Goal: Find specific page/section: Find specific page/section

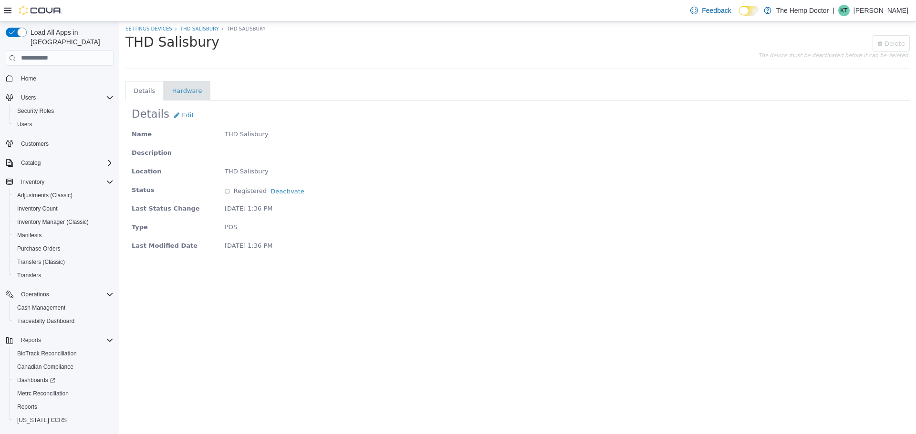
scroll to position [18, 0]
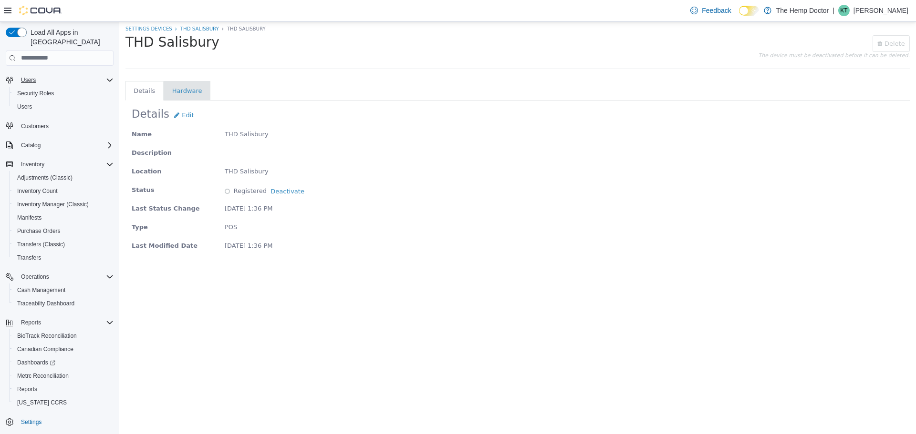
click at [42, 74] on div "Users" at bounding box center [65, 79] width 96 height 11
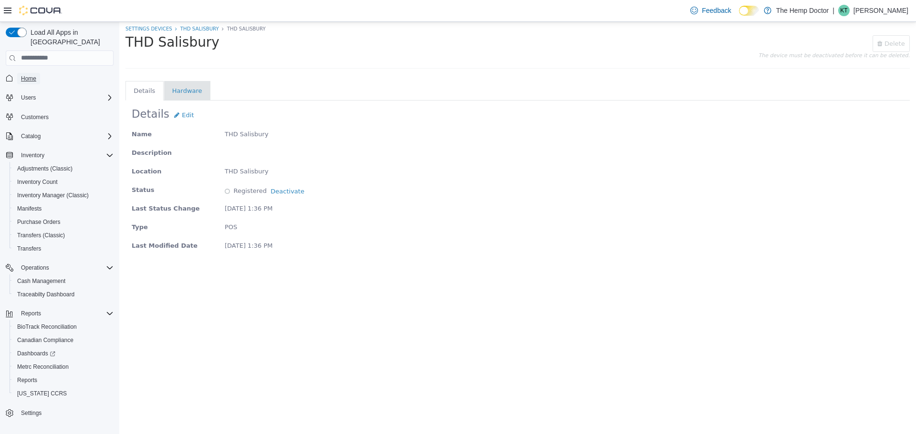
click at [30, 75] on span "Home" at bounding box center [28, 79] width 15 height 8
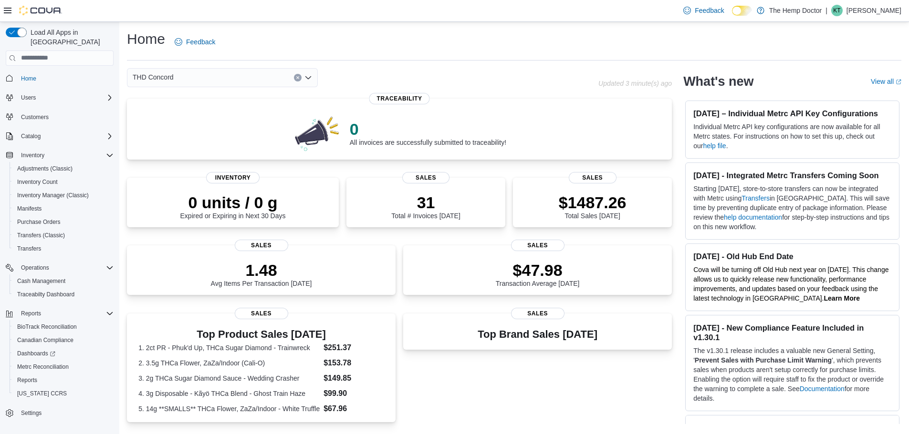
click at [238, 75] on div "THD Concord" at bounding box center [222, 77] width 191 height 19
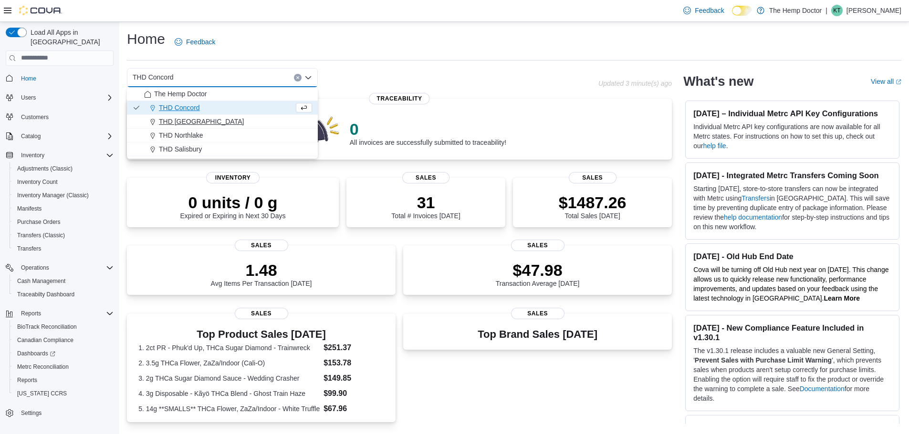
click at [224, 121] on div "THD [GEOGRAPHIC_DATA]" at bounding box center [228, 122] width 168 height 10
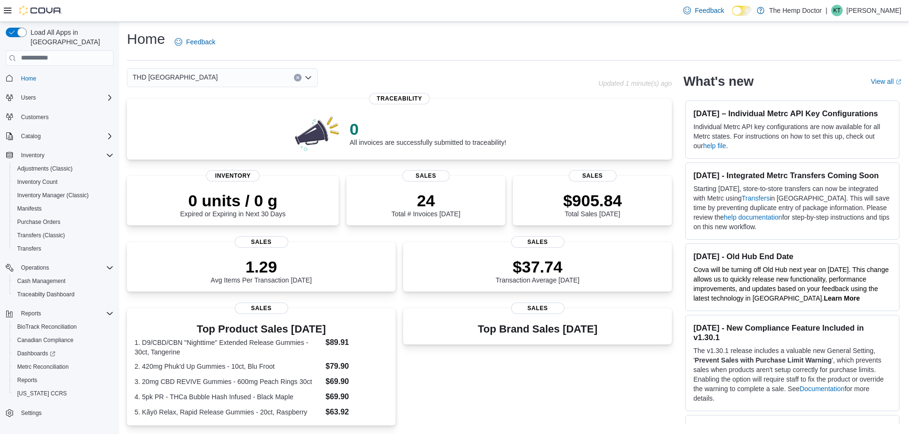
click at [205, 75] on div "THD [GEOGRAPHIC_DATA] Combo box. Selected. THD [GEOGRAPHIC_DATA]. Press Backspa…" at bounding box center [222, 77] width 191 height 19
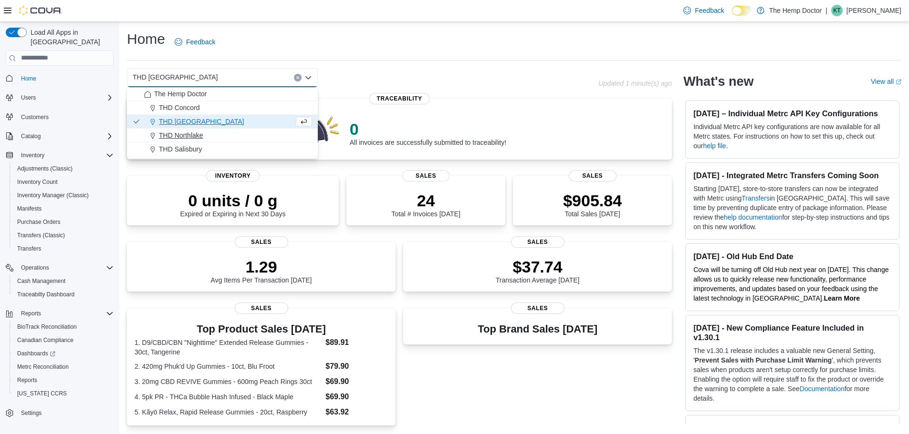
click at [208, 133] on div "THD Northlake" at bounding box center [228, 136] width 168 height 10
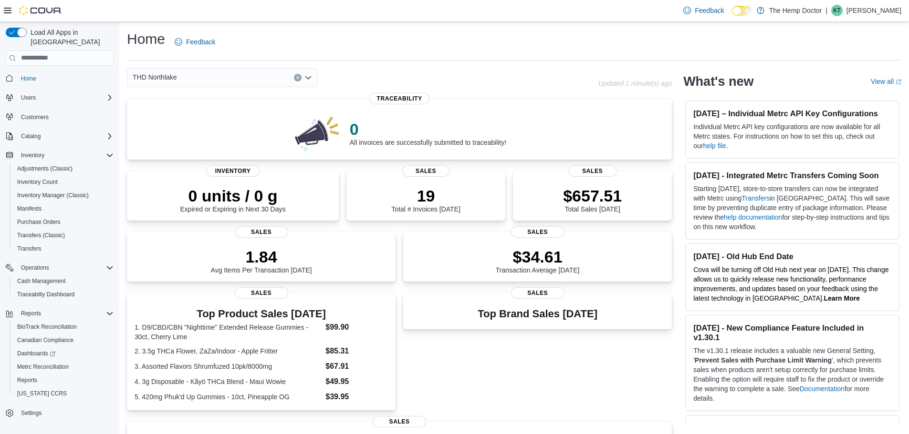
click at [205, 80] on div "THD Northlake" at bounding box center [222, 77] width 191 height 19
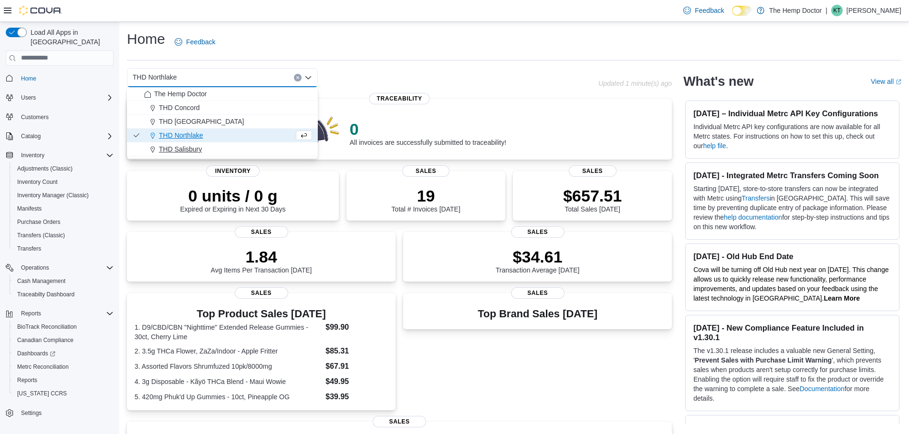
click at [202, 150] on span "THD Salisbury" at bounding box center [180, 150] width 43 height 10
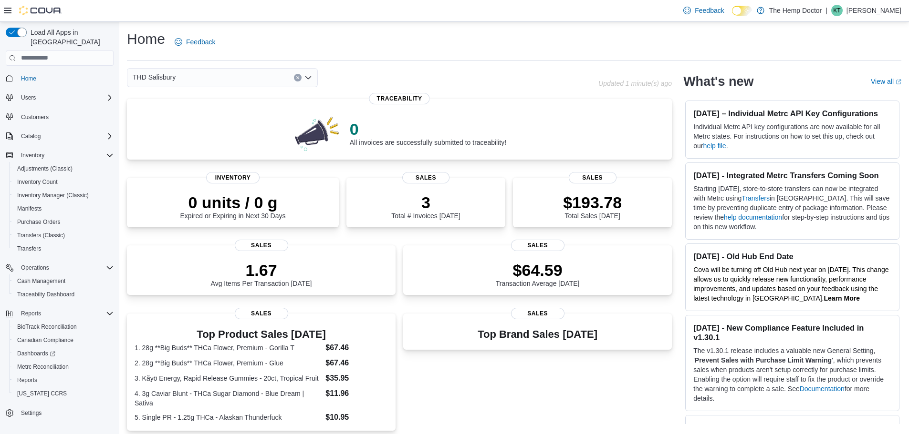
click at [256, 73] on div "THD Salisbury" at bounding box center [222, 77] width 191 height 19
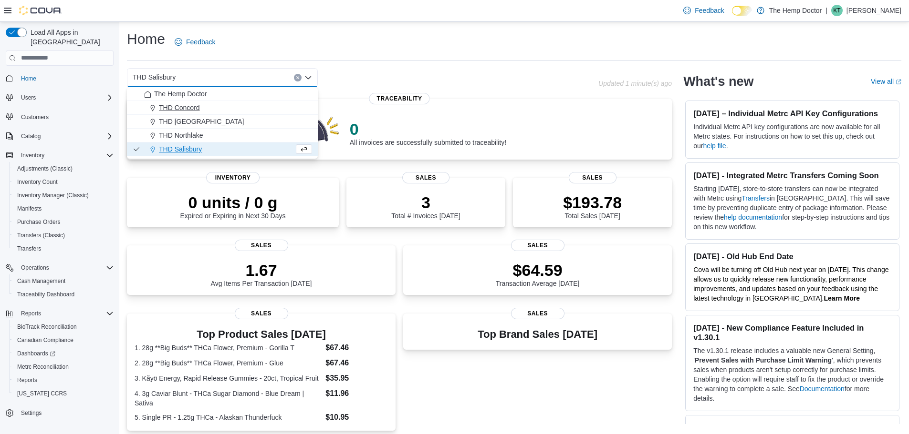
click at [202, 109] on div "THD Concord" at bounding box center [228, 108] width 168 height 10
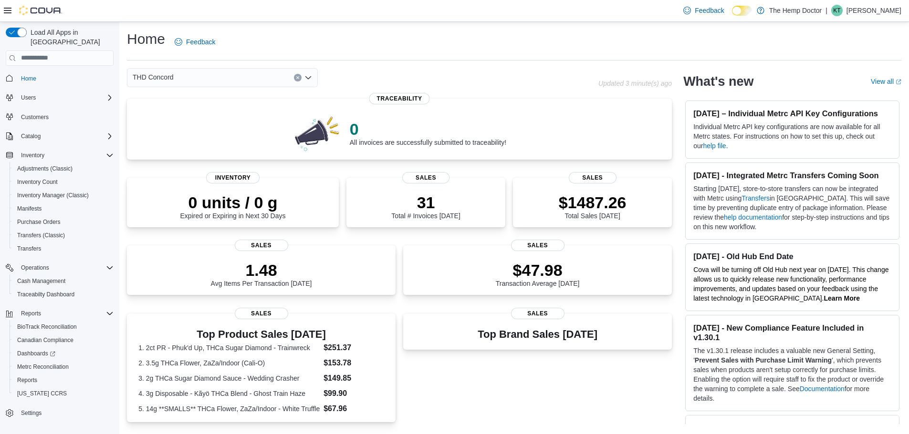
click at [12, 72] on span "Home" at bounding box center [60, 78] width 108 height 12
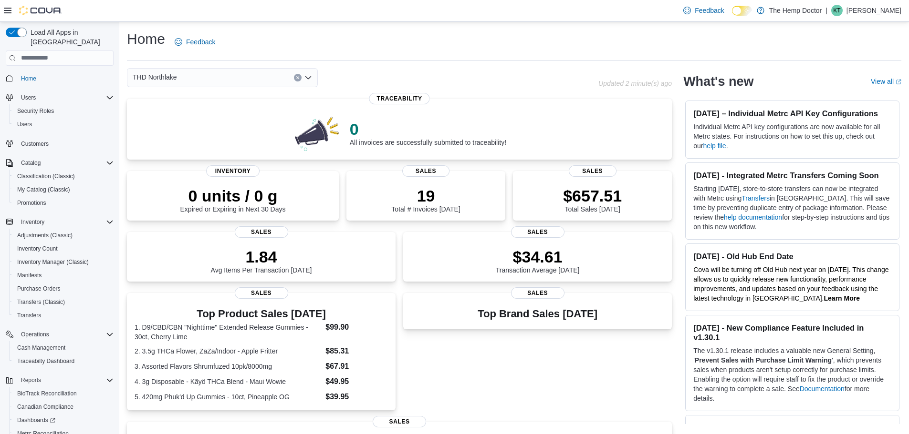
click at [244, 80] on div "THD Northlake" at bounding box center [222, 77] width 191 height 19
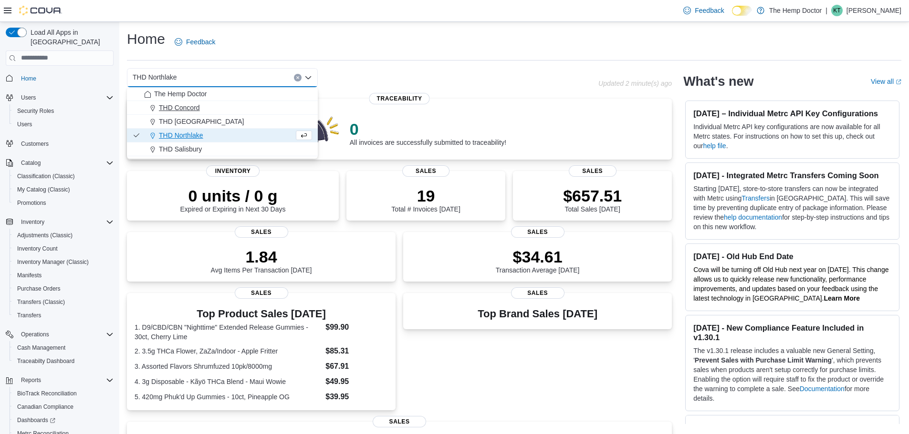
click at [234, 108] on div "THD Concord" at bounding box center [228, 108] width 168 height 10
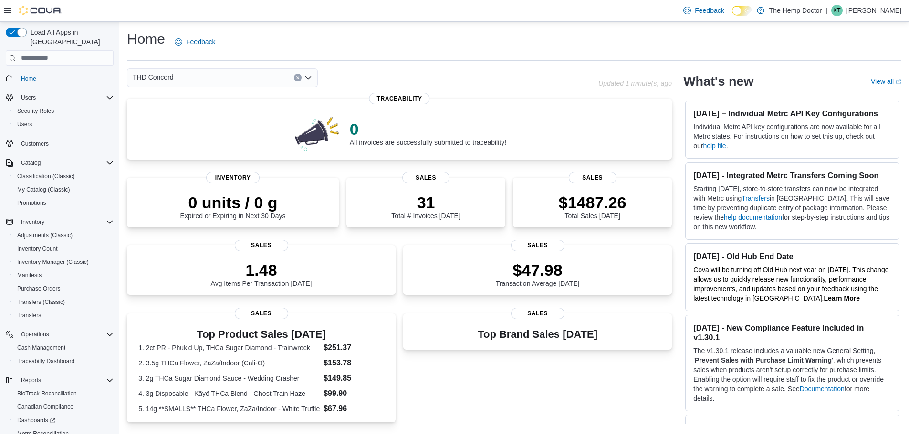
drag, startPoint x: 217, startPoint y: 72, endPoint x: 217, endPoint y: 86, distance: 14.3
click at [217, 73] on div "THD Concord" at bounding box center [222, 77] width 191 height 19
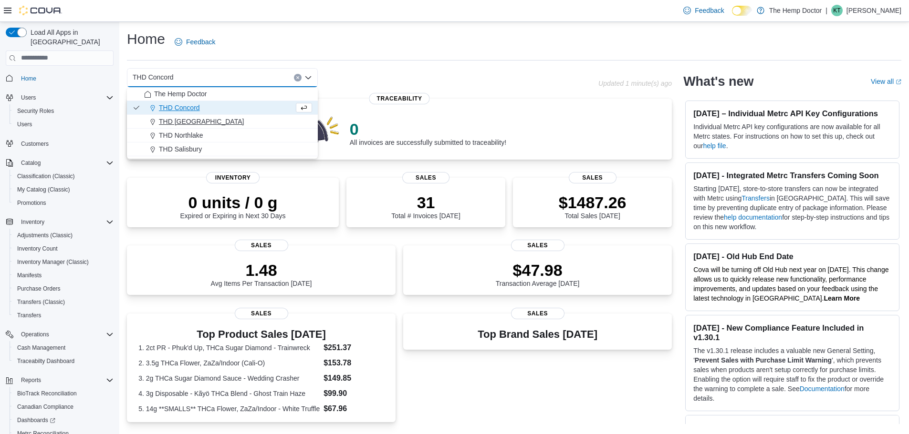
click at [209, 119] on div "THD [GEOGRAPHIC_DATA]" at bounding box center [228, 122] width 168 height 10
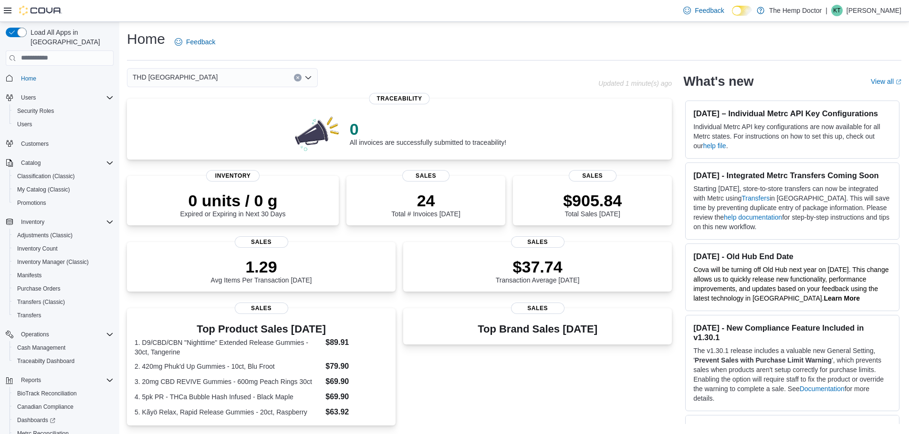
click at [184, 79] on div "THD [GEOGRAPHIC_DATA] Combo box. Selected. THD [GEOGRAPHIC_DATA]. Press Backspa…" at bounding box center [222, 77] width 191 height 19
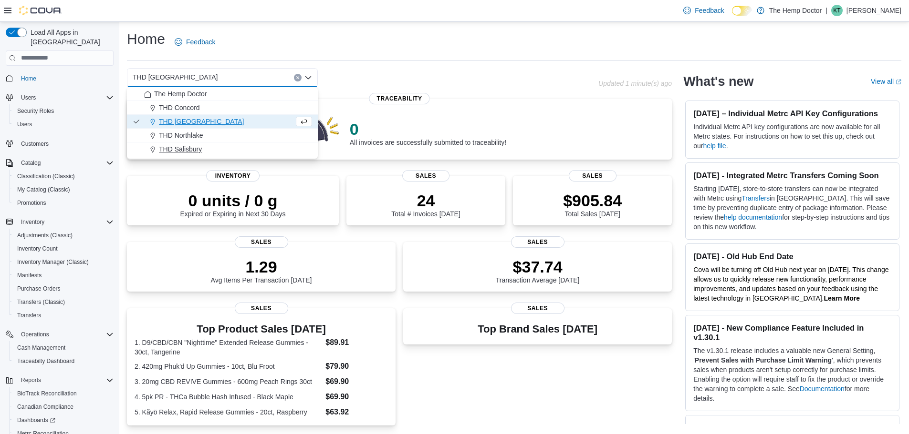
click at [197, 144] on button "THD Salisbury" at bounding box center [222, 150] width 191 height 14
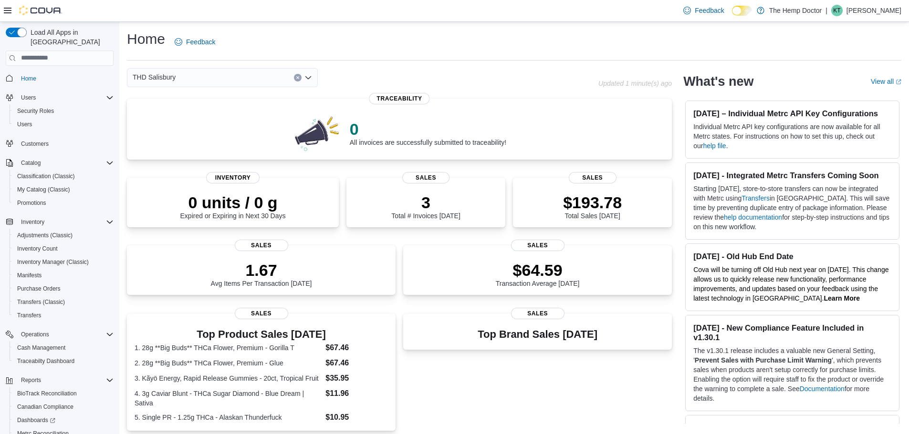
click at [235, 76] on div "THD Salisbury Combo box. Selected. THD [GEOGRAPHIC_DATA]. Press Backspace to de…" at bounding box center [222, 77] width 191 height 19
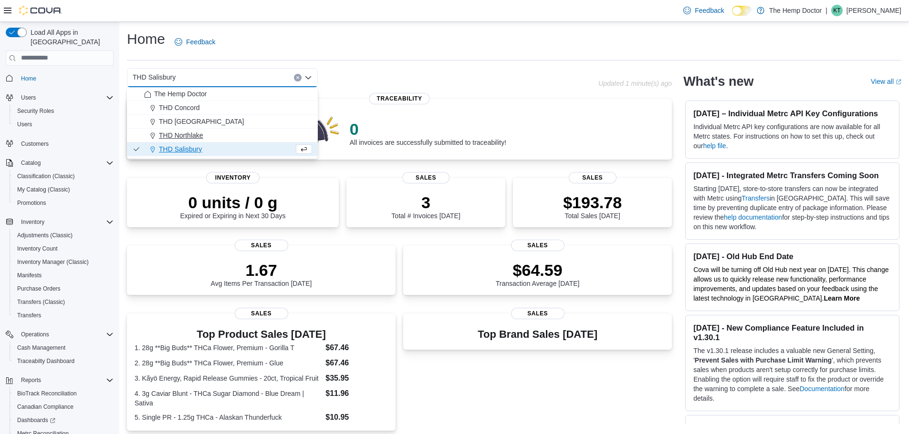
click at [204, 133] on div "THD Northlake" at bounding box center [228, 136] width 168 height 10
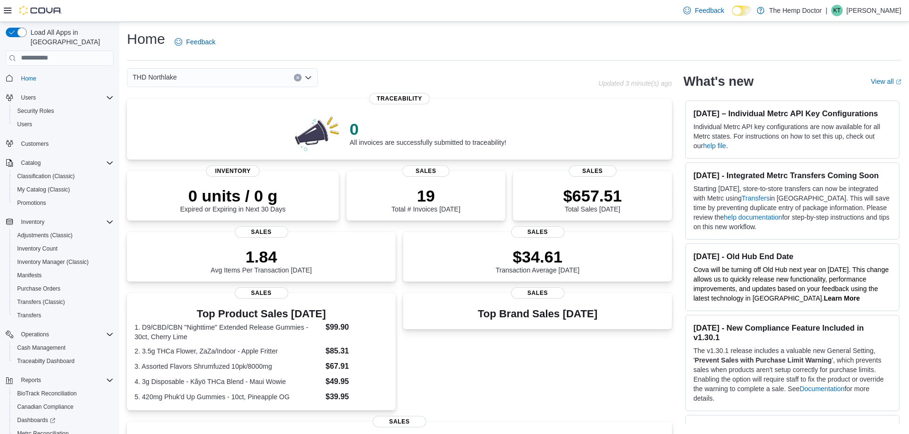
click at [202, 73] on div "THD Northlake Combo box. Selected. THD [GEOGRAPHIC_DATA]. Press Backspace to de…" at bounding box center [222, 77] width 191 height 19
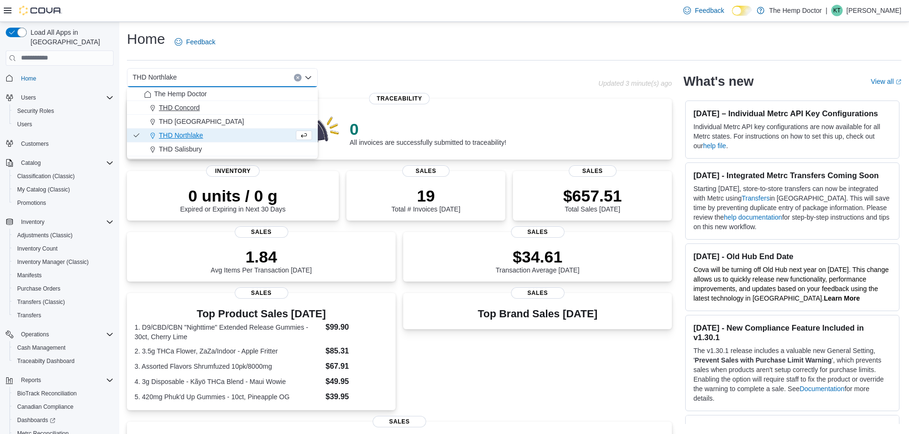
click at [197, 109] on span "THD Concord" at bounding box center [179, 108] width 41 height 10
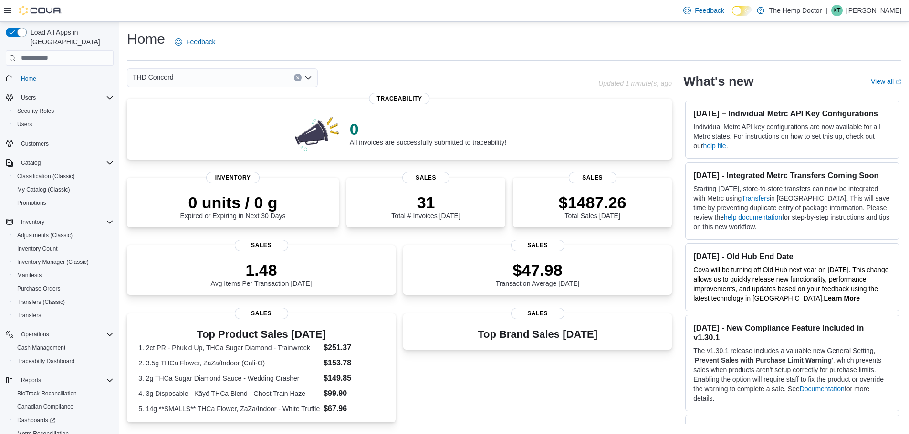
click at [191, 80] on div "THD Concord Combo box. Selected. THD [GEOGRAPHIC_DATA]. Press Backspace to dele…" at bounding box center [222, 77] width 191 height 19
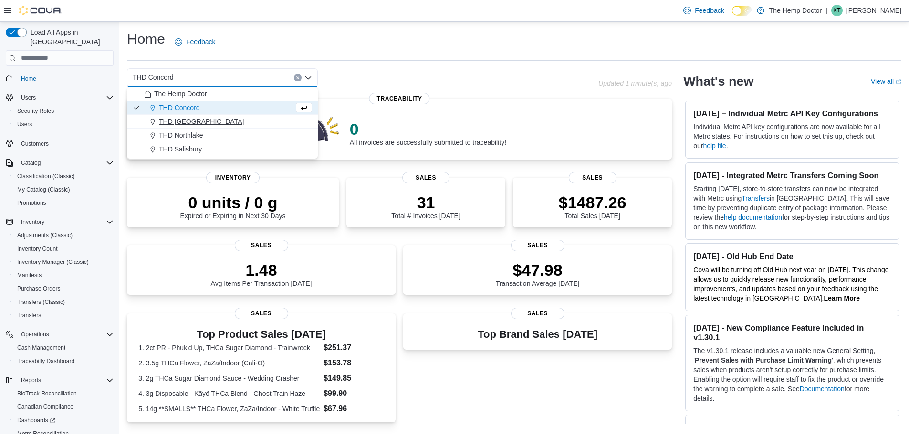
click at [189, 119] on span "THD [GEOGRAPHIC_DATA]" at bounding box center [201, 122] width 85 height 10
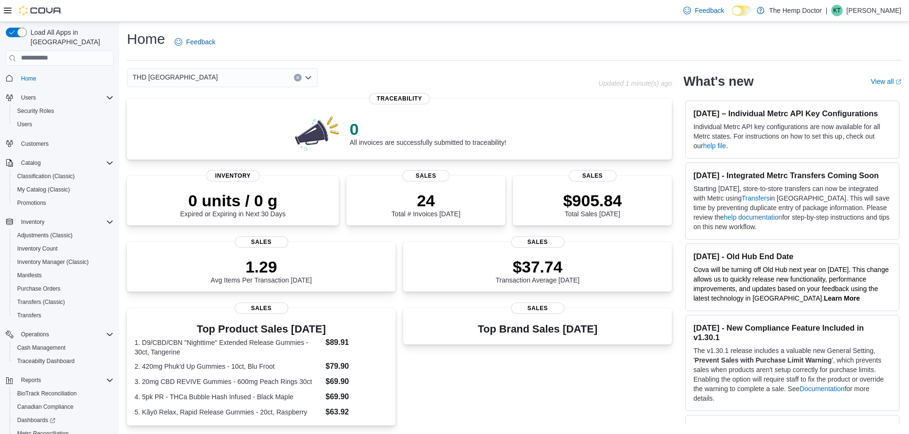
drag, startPoint x: 221, startPoint y: 83, endPoint x: 216, endPoint y: 86, distance: 5.8
click at [220, 83] on div "THD [GEOGRAPHIC_DATA]" at bounding box center [222, 77] width 191 height 19
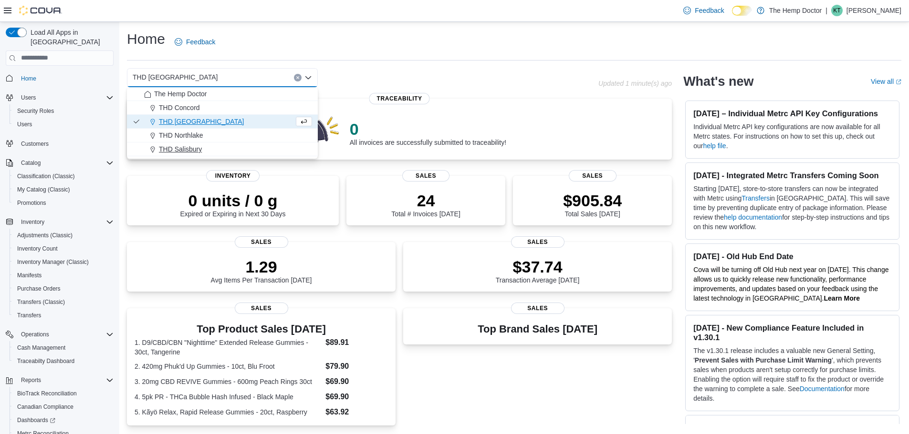
click at [188, 151] on span "THD Salisbury" at bounding box center [180, 150] width 43 height 10
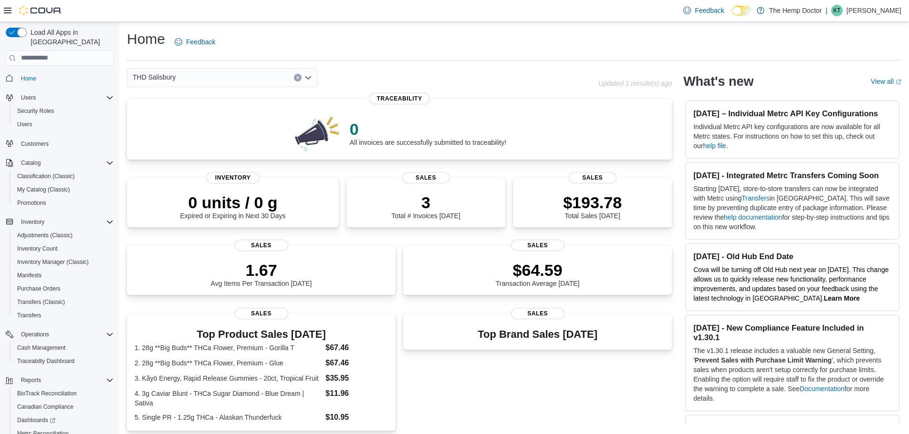
click at [206, 83] on div "THD Salisbury Combo box. Selected. THD [GEOGRAPHIC_DATA]. Press Backspace to de…" at bounding box center [222, 77] width 191 height 19
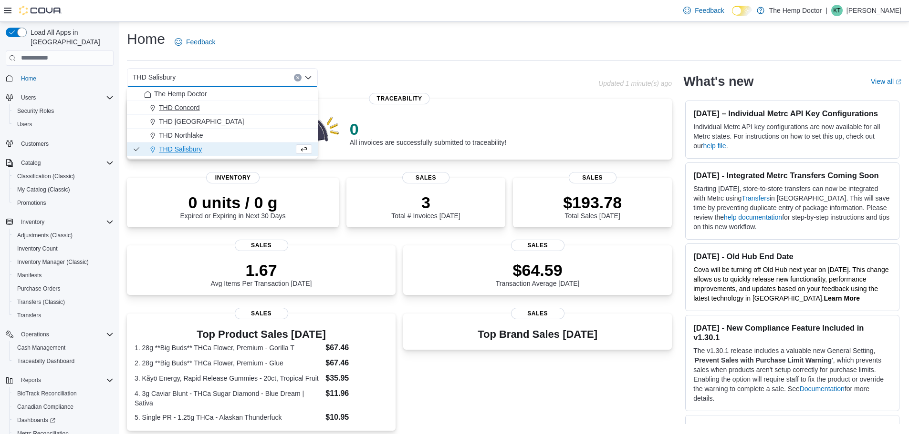
click at [196, 112] on span "THD Concord" at bounding box center [179, 108] width 41 height 10
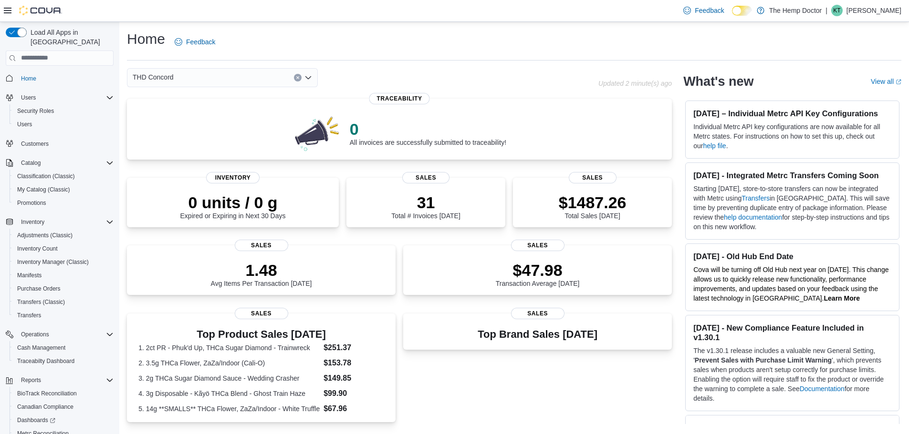
click at [16, 72] on span "Home" at bounding box center [60, 78] width 108 height 12
click at [34, 75] on span "Home" at bounding box center [28, 79] width 15 height 8
